Goal: Use online tool/utility: Utilize a website feature to perform a specific function

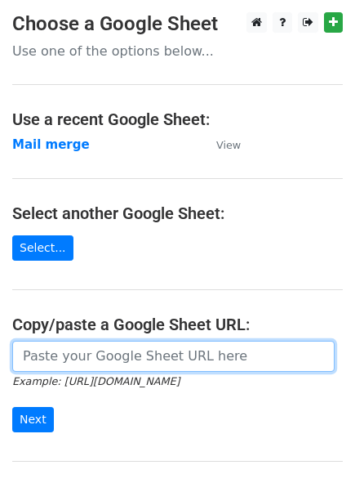
click at [122, 365] on input "url" at bounding box center [173, 356] width 323 height 31
paste input "[URL][DOMAIN_NAME]"
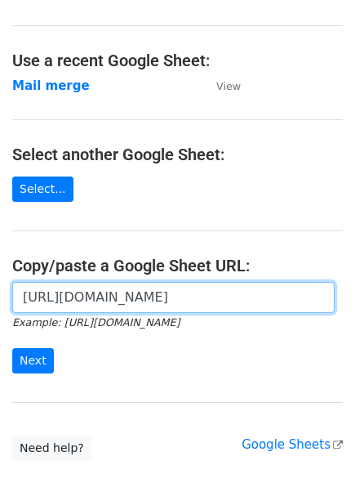
scroll to position [69, 0]
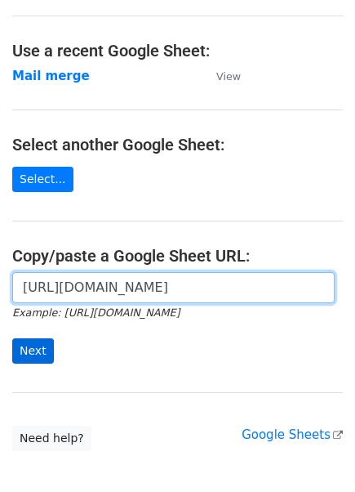
type input "[URL][DOMAIN_NAME]"
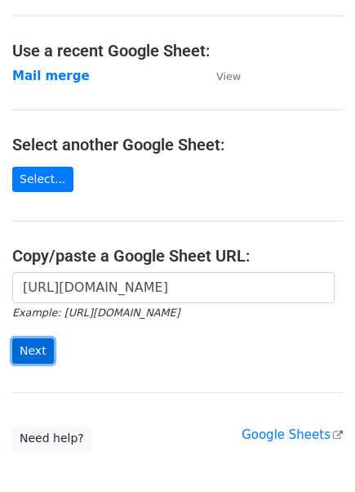
click at [21, 345] on input "Next" at bounding box center [33, 350] width 42 height 25
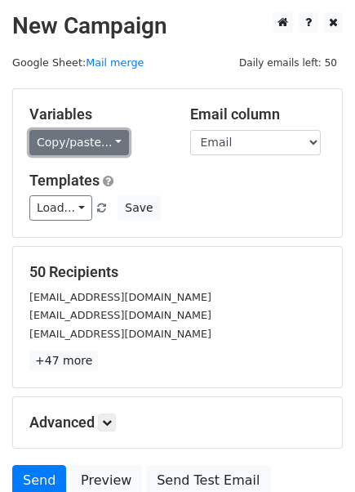
click at [103, 134] on link "Copy/paste..." at bounding box center [79, 142] width 100 height 25
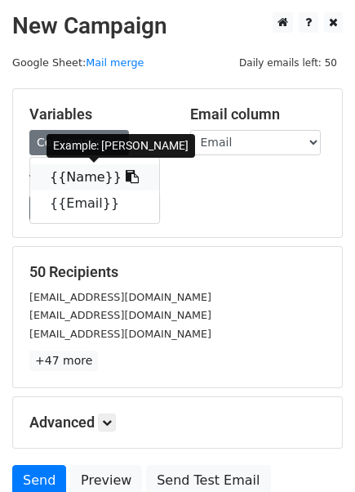
click at [100, 169] on link "{{Name}}" at bounding box center [94, 177] width 129 height 26
